Goal: Complete application form

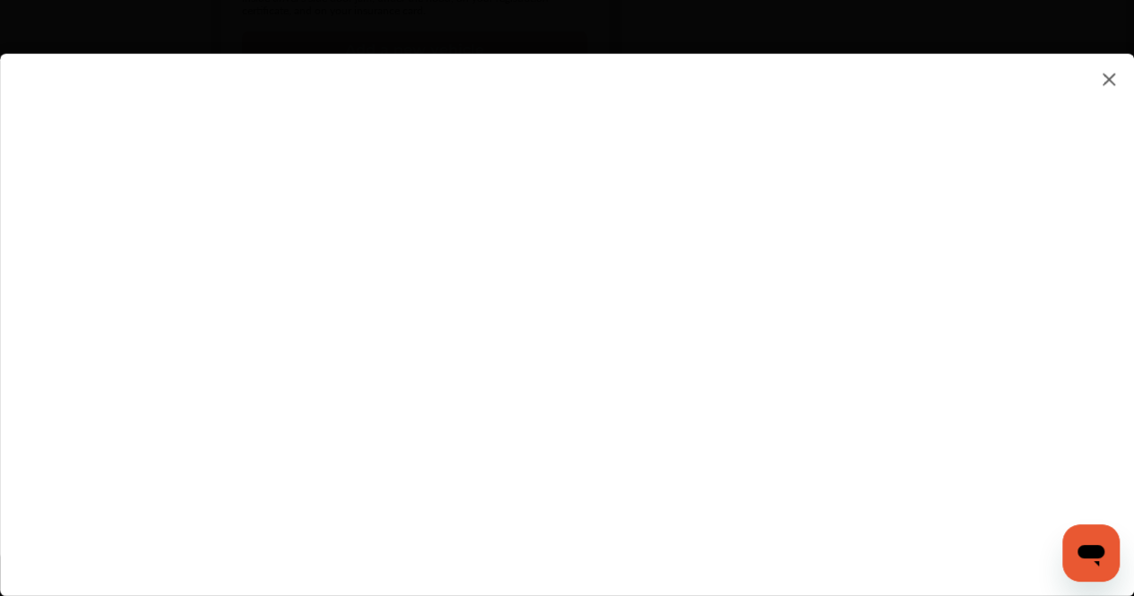
scroll to position [1008, 0]
click at [803, 379] on flutter-view at bounding box center [567, 307] width 1134 height 506
click at [687, 402] on textarea at bounding box center [797, 400] width 373 height 23
type textarea "**********"
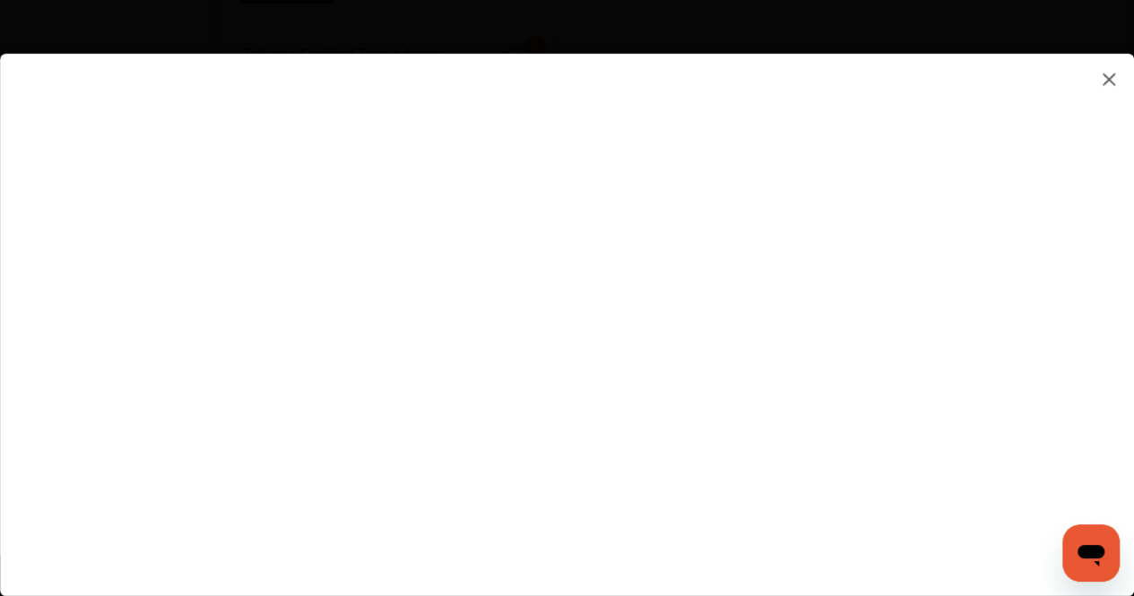
click at [757, 470] on flutter-view at bounding box center [567, 307] width 1134 height 506
click at [862, 416] on flutter-view at bounding box center [567, 307] width 1134 height 506
click at [1007, 413] on flutter-view at bounding box center [567, 307] width 1134 height 506
click at [890, 310] on flutter-view at bounding box center [567, 307] width 1134 height 506
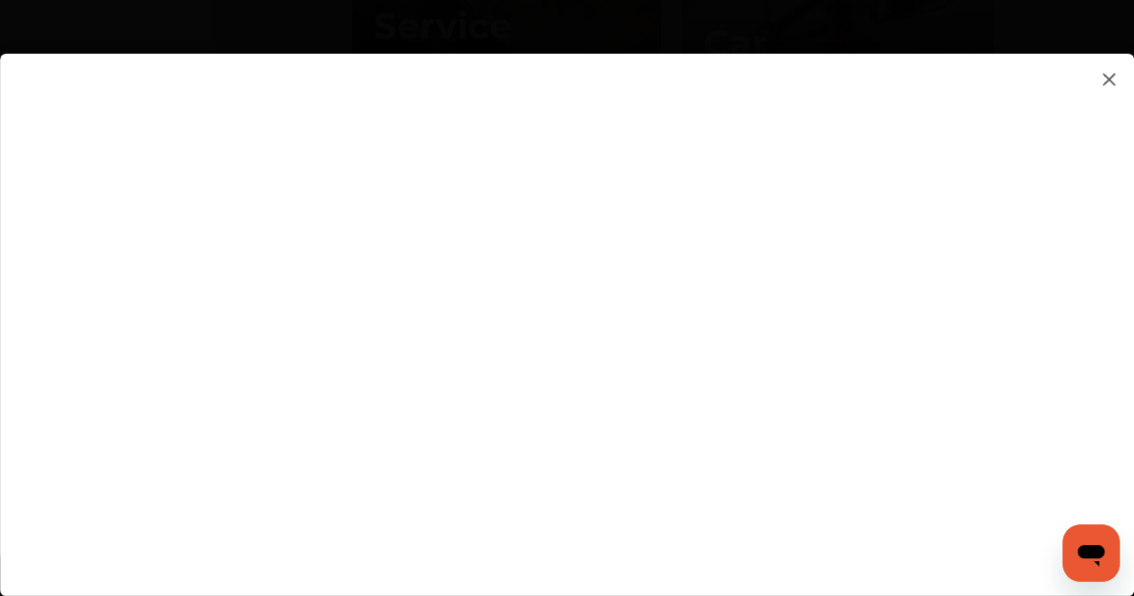
click at [858, 426] on flutter-view at bounding box center [567, 307] width 1134 height 506
click at [777, 140] on flutter-view at bounding box center [567, 307] width 1134 height 506
click at [699, 390] on flutter-view at bounding box center [567, 307] width 1134 height 506
click at [794, 104] on flutter-view at bounding box center [567, 307] width 1134 height 506
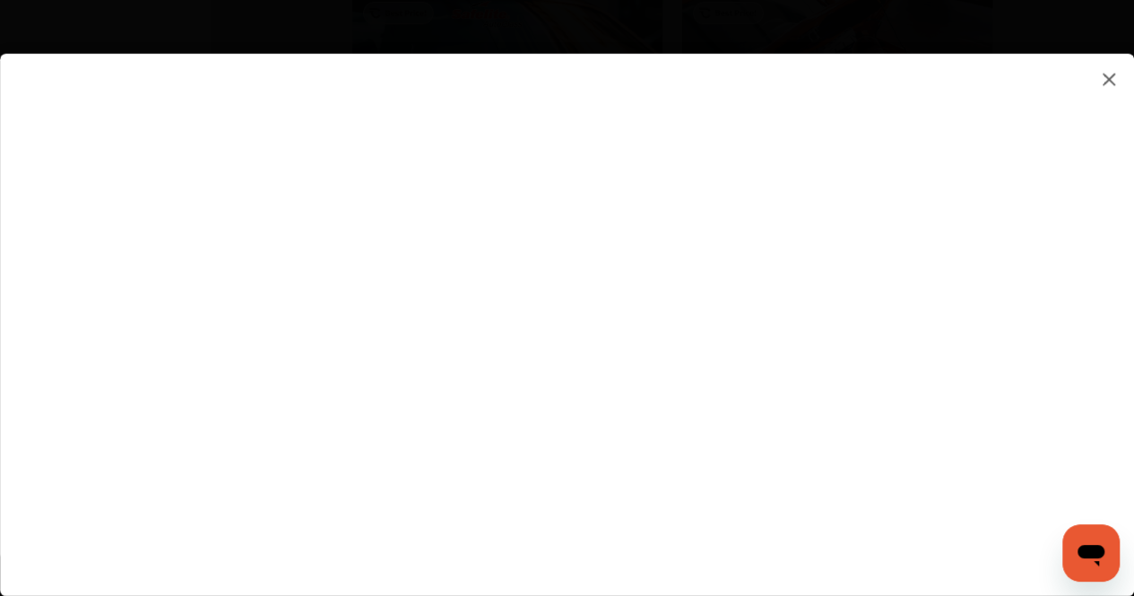
type input "*********"
click at [608, 440] on flutter-view at bounding box center [567, 307] width 1134 height 506
click at [699, 507] on flutter-view at bounding box center [567, 307] width 1134 height 506
click at [796, 531] on flutter-view at bounding box center [567, 307] width 1134 height 506
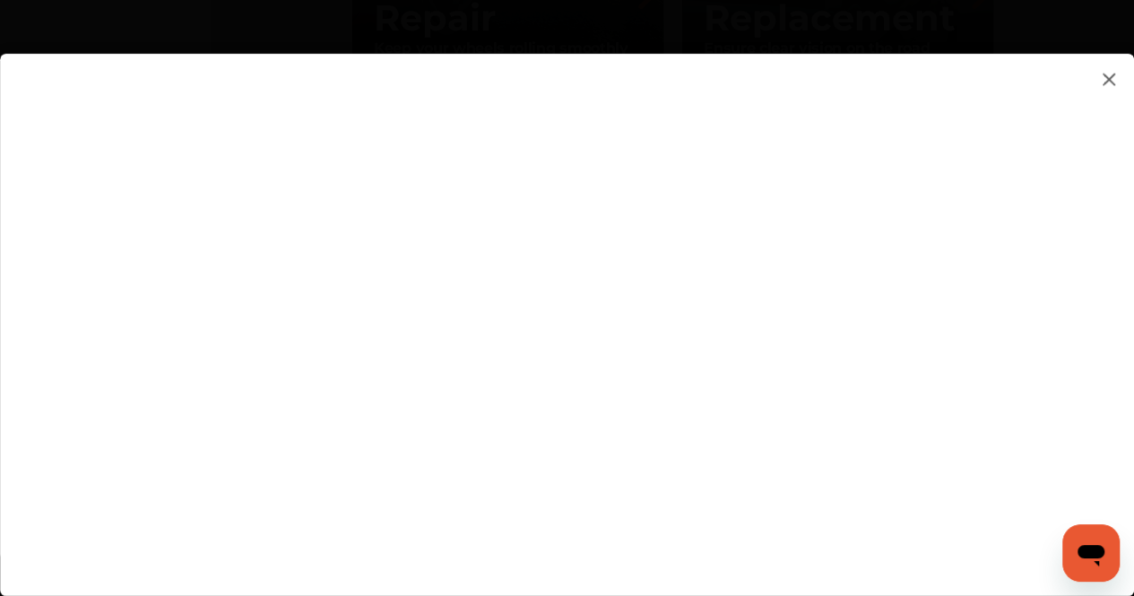
scroll to position [1978, 0]
click at [864, 261] on flutter-view at bounding box center [567, 307] width 1134 height 506
click at [695, 184] on flutter-view at bounding box center [567, 307] width 1134 height 506
click at [1008, 154] on flutter-view at bounding box center [567, 307] width 1134 height 506
click at [821, 368] on flutter-view at bounding box center [567, 307] width 1134 height 506
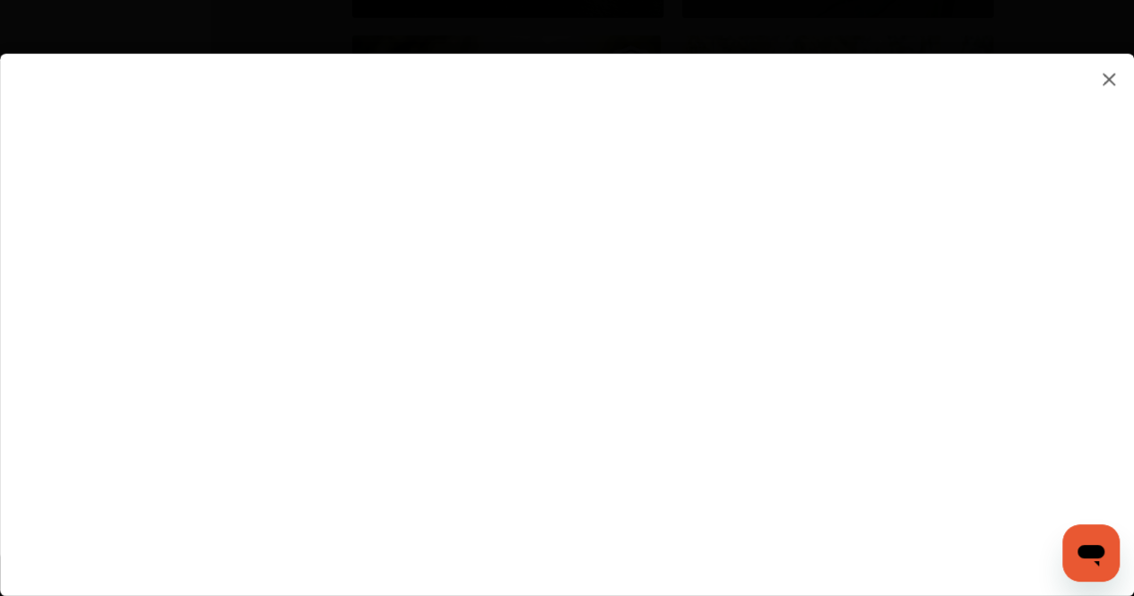
type input "**********"
click at [828, 497] on flutter-view at bounding box center [567, 307] width 1134 height 506
